Goal: Task Accomplishment & Management: Manage account settings

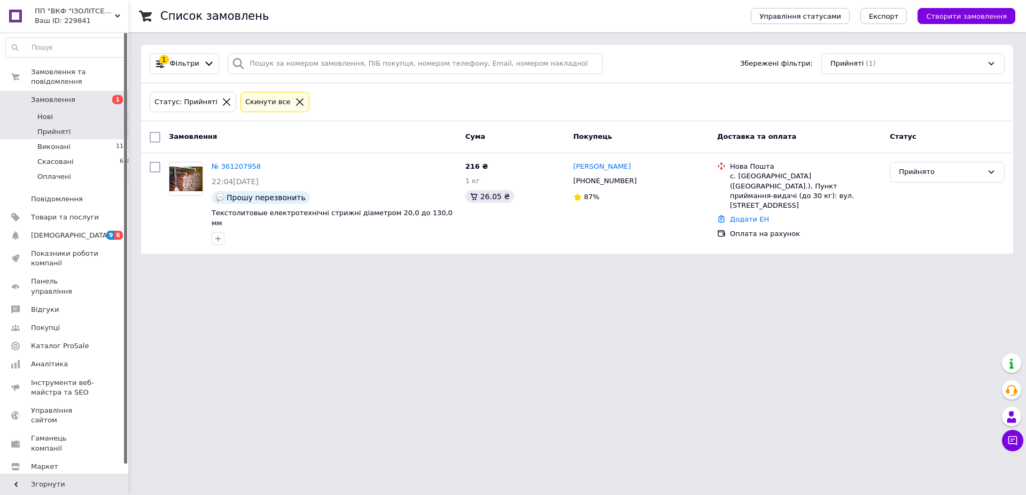
click at [59, 109] on li "Нові 1" at bounding box center [68, 116] width 137 height 15
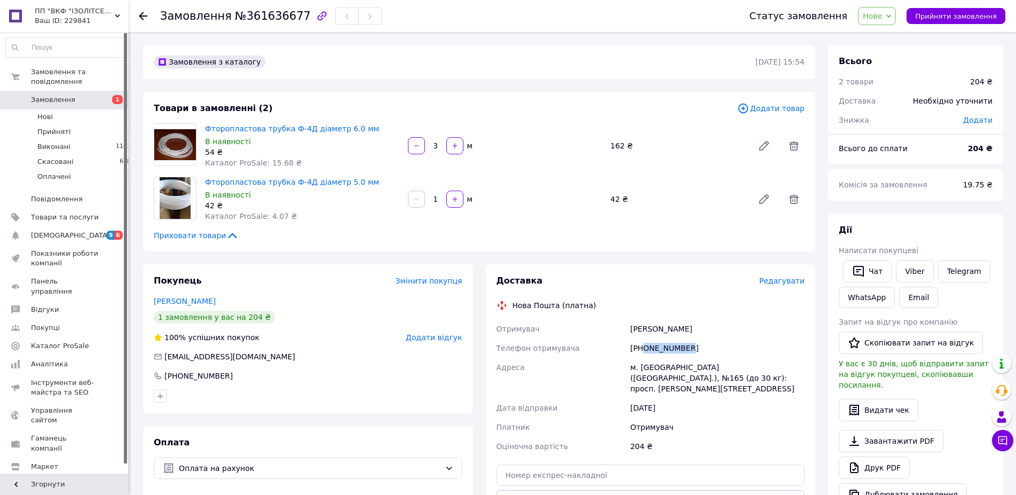
drag, startPoint x: 687, startPoint y: 348, endPoint x: 644, endPoint y: 349, distance: 42.7
click at [644, 349] on div "[PHONE_NUMBER]" at bounding box center [717, 348] width 179 height 19
copy div "0959113437"
click at [952, 18] on span "Прийняти замовлення" at bounding box center [957, 16] width 82 height 8
click at [1007, 442] on icon at bounding box center [1003, 440] width 9 height 9
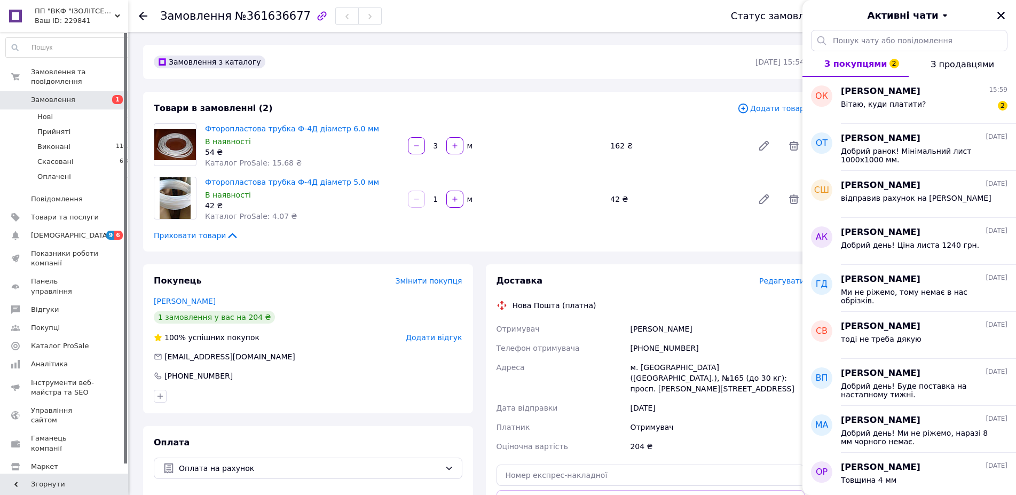
click at [620, 224] on div "Товари в замовленні (2) Додати товар Фторопластова трубка Ф-4Д діаметр 6.0 мм В…" at bounding box center [479, 172] width 672 height 160
drag, startPoint x: 690, startPoint y: 348, endPoint x: 644, endPoint y: 347, distance: 46.0
click at [644, 347] on div "[PHONE_NUMBER]" at bounding box center [717, 348] width 179 height 19
copy div "0959113437"
click at [921, 102] on div "Вітаю, куди платити? 2" at bounding box center [924, 106] width 167 height 17
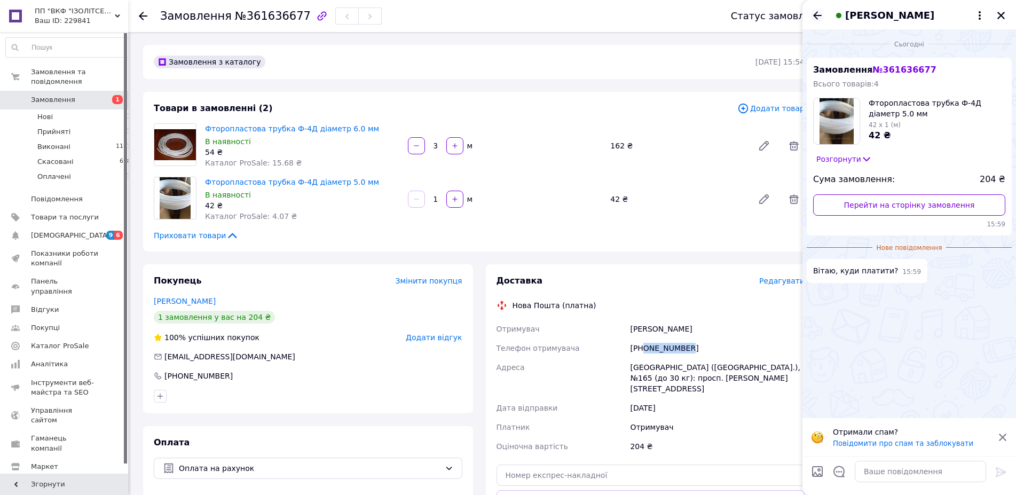
click at [821, 13] on icon "Назад" at bounding box center [817, 15] width 13 height 13
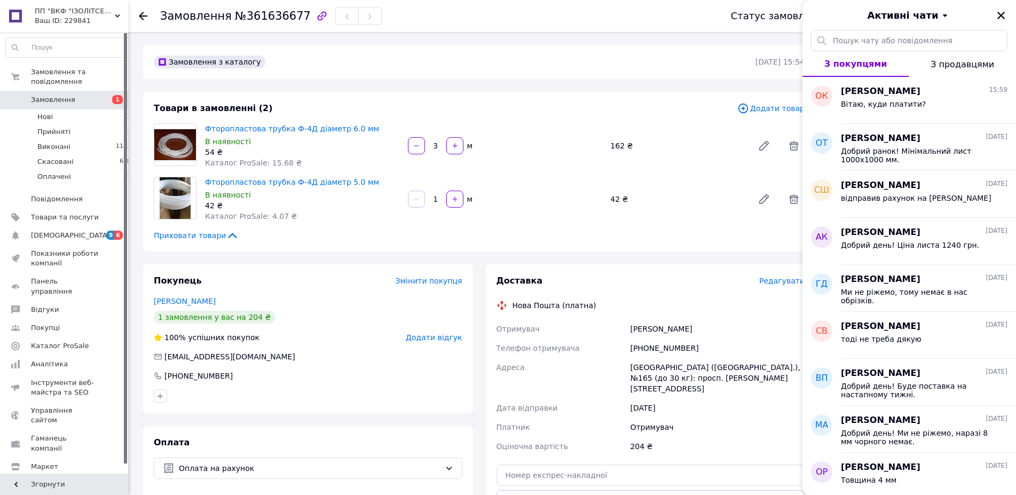
click at [246, 283] on div "Покупець Змінити покупця" at bounding box center [308, 281] width 309 height 12
click at [1002, 14] on icon "Закрити" at bounding box center [1001, 15] width 7 height 7
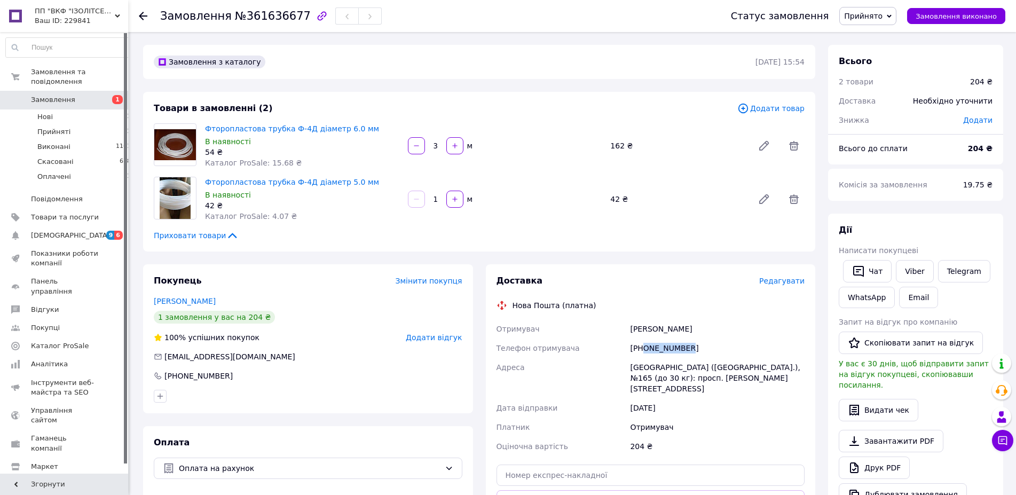
drag, startPoint x: 683, startPoint y: 348, endPoint x: 645, endPoint y: 350, distance: 38.0
click at [645, 350] on div "[PHONE_NUMBER]" at bounding box center [717, 348] width 179 height 19
copy div "0959113437"
drag, startPoint x: 704, startPoint y: 330, endPoint x: 633, endPoint y: 327, distance: 71.1
click at [633, 327] on div "[PERSON_NAME]" at bounding box center [717, 328] width 179 height 19
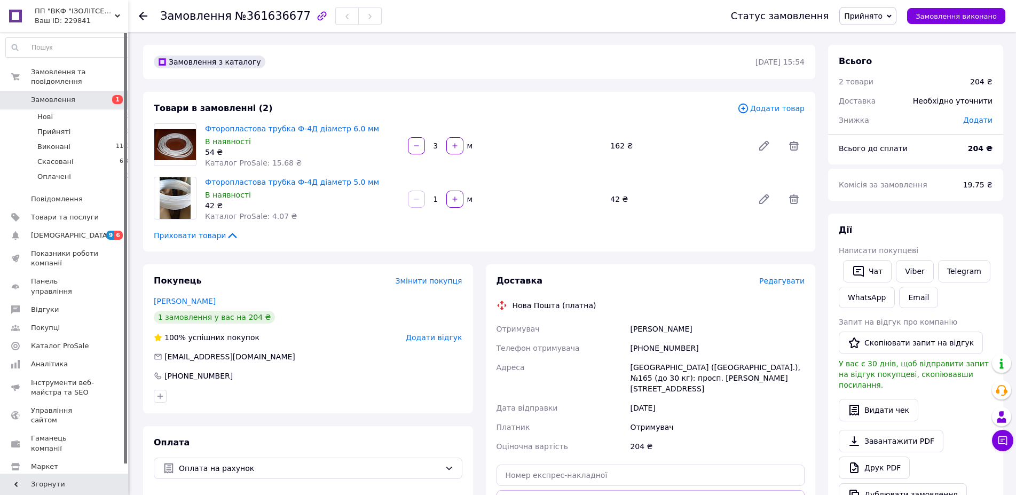
click at [633, 327] on div "[PERSON_NAME]" at bounding box center [717, 328] width 179 height 19
drag, startPoint x: 631, startPoint y: 328, endPoint x: 715, endPoint y: 333, distance: 84.0
click at [715, 333] on div "[PERSON_NAME]" at bounding box center [717, 328] width 179 height 19
copy div "[PERSON_NAME]"
